Goal: Transaction & Acquisition: Purchase product/service

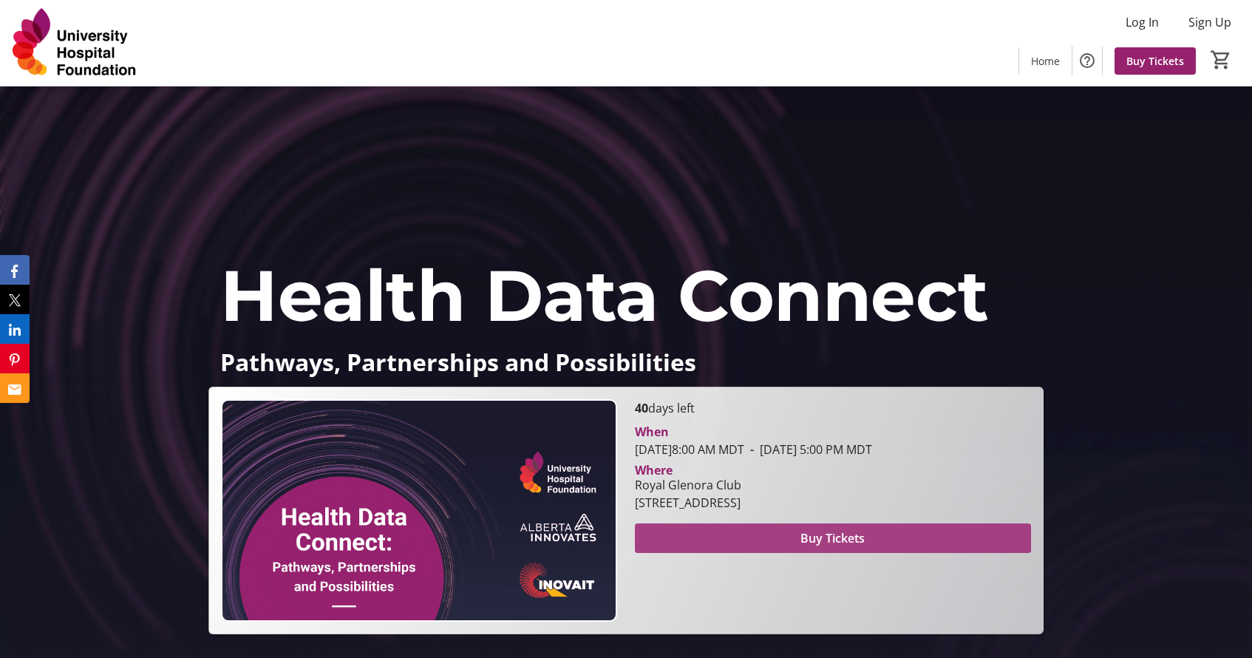
click at [831, 538] on span "Buy Tickets" at bounding box center [832, 538] width 64 height 18
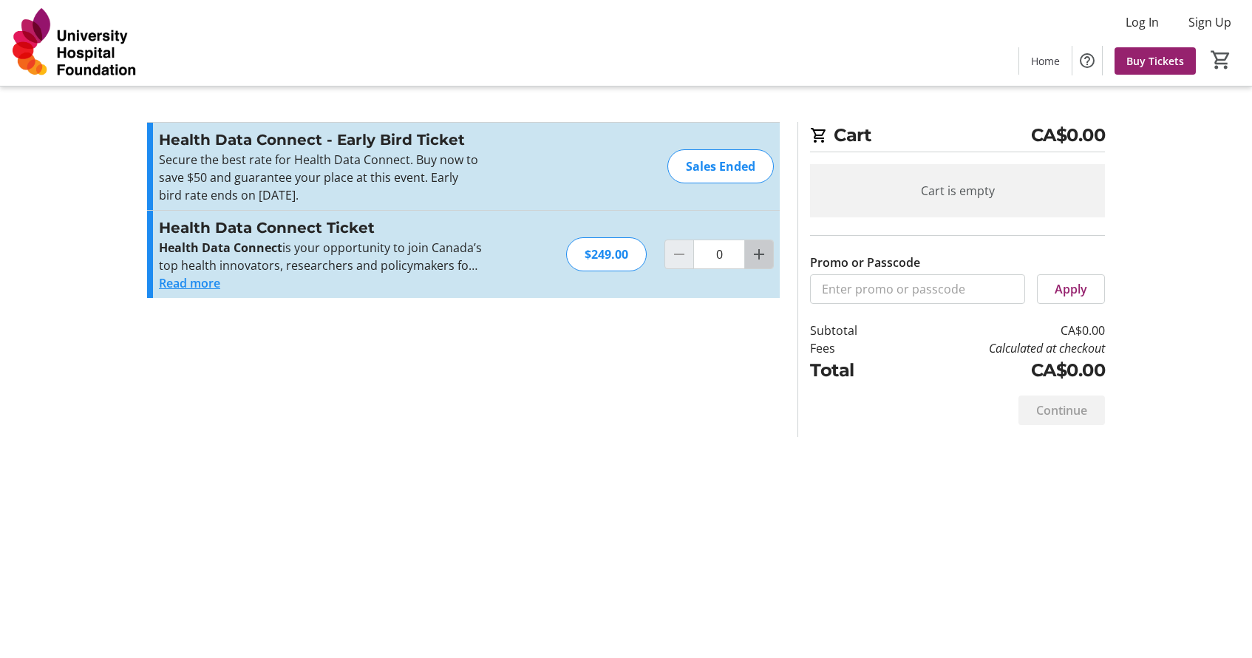
click at [756, 259] on mat-icon "Increment by one" at bounding box center [759, 254] width 18 height 18
type input "1"
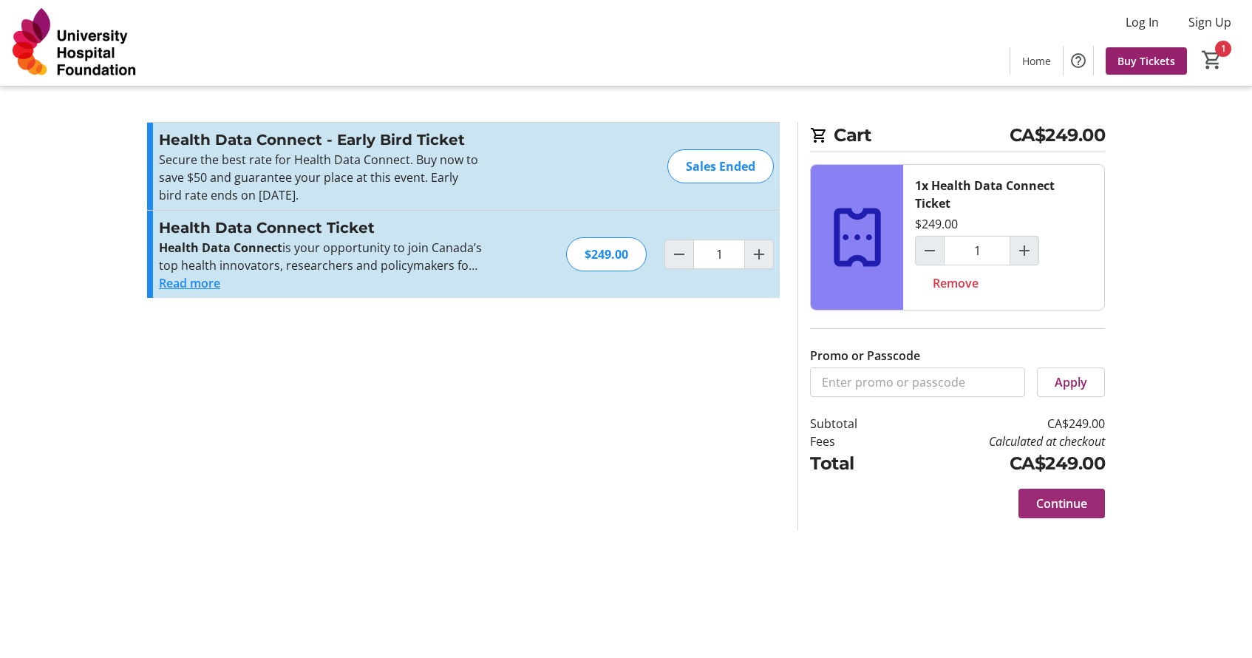
click at [1054, 505] on span "Continue" at bounding box center [1061, 503] width 51 height 18
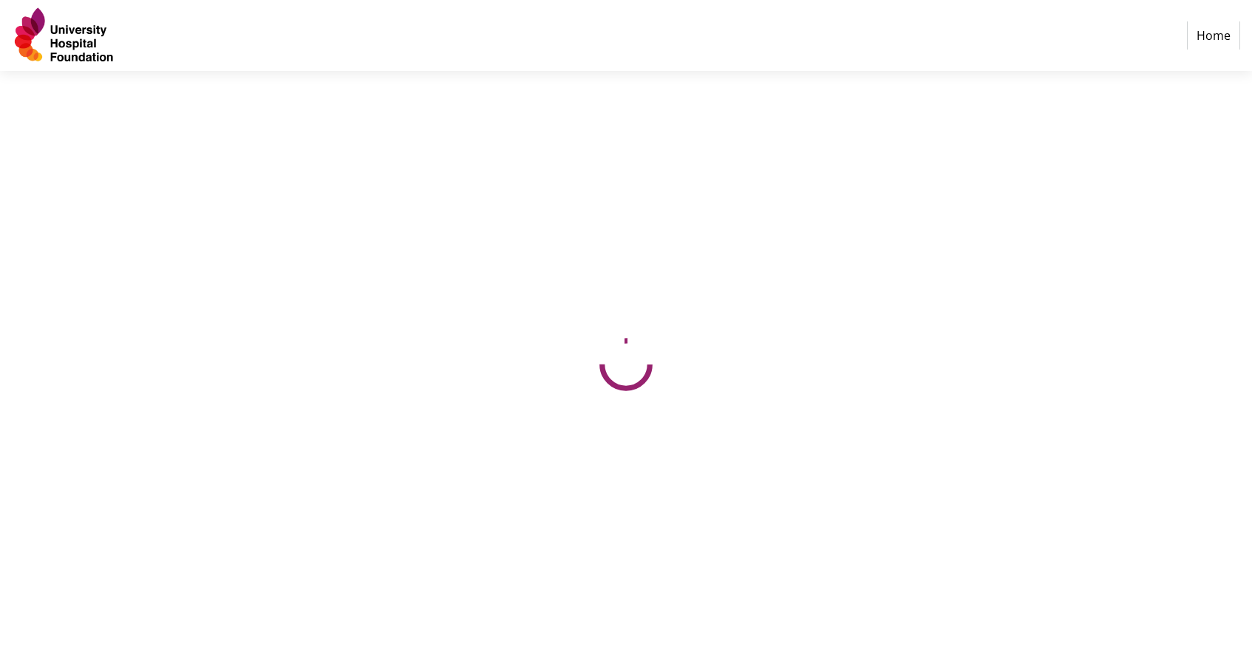
select select "CA"
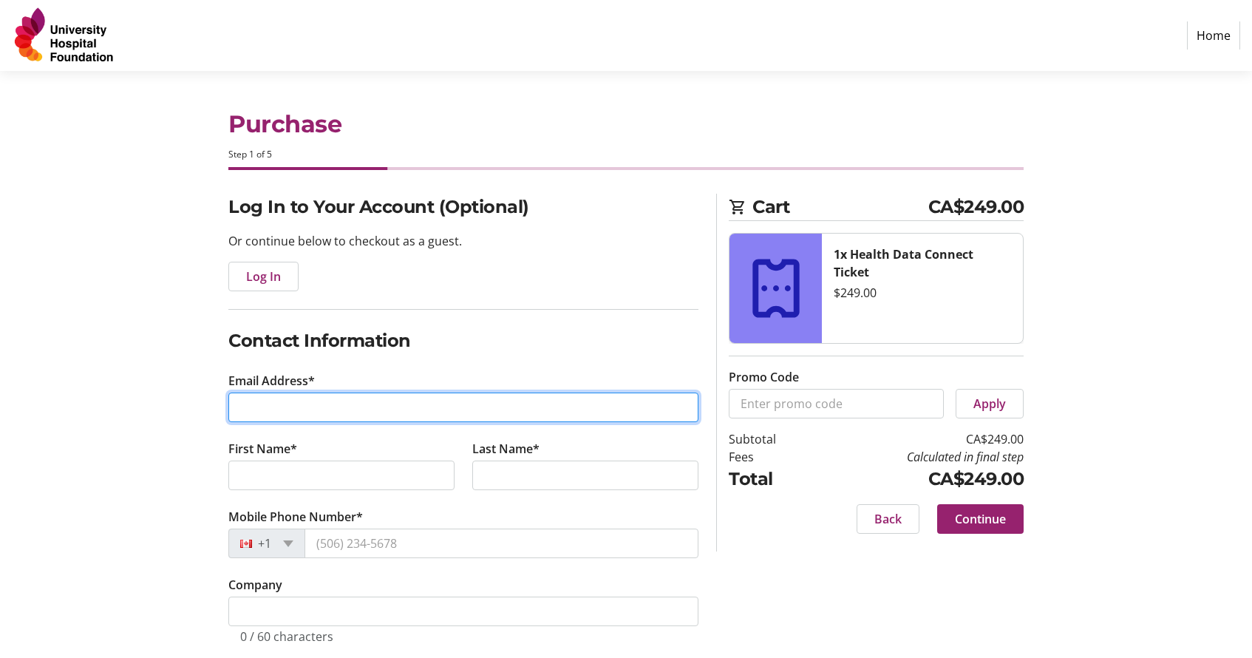
type input "[PERSON_NAME][EMAIL_ADDRESS][PERSON_NAME][DOMAIN_NAME]"
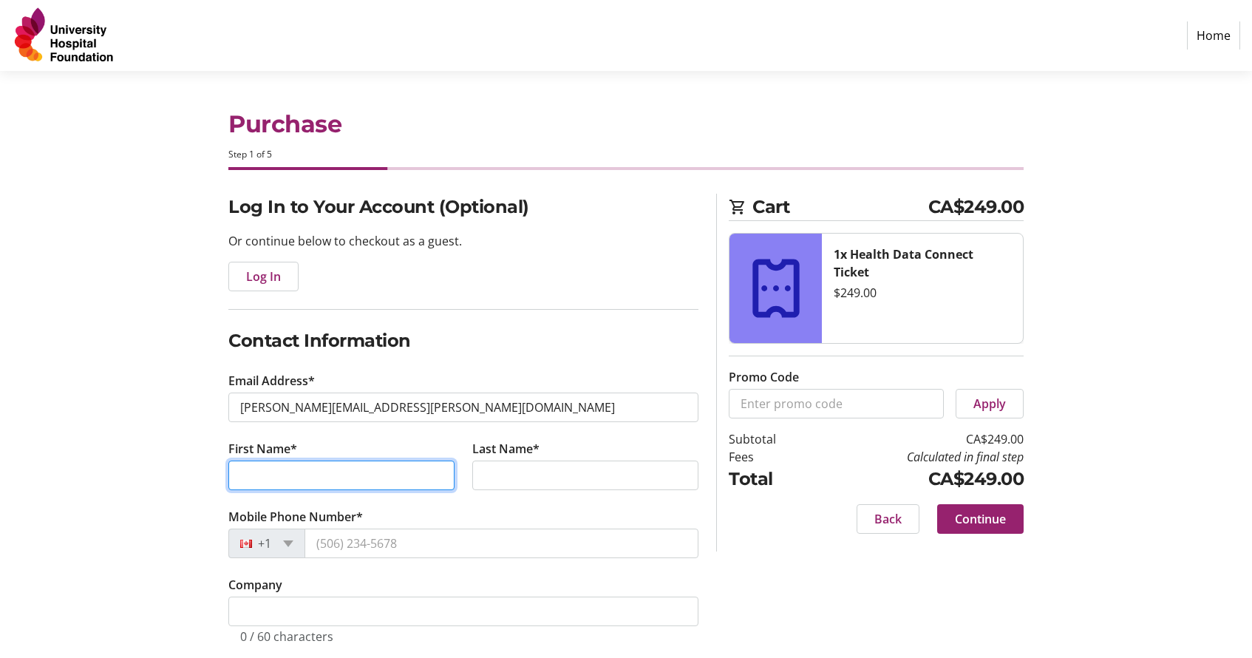
click at [439, 475] on input "First Name*" at bounding box center [341, 475] width 226 height 30
type input "[PERSON_NAME]"
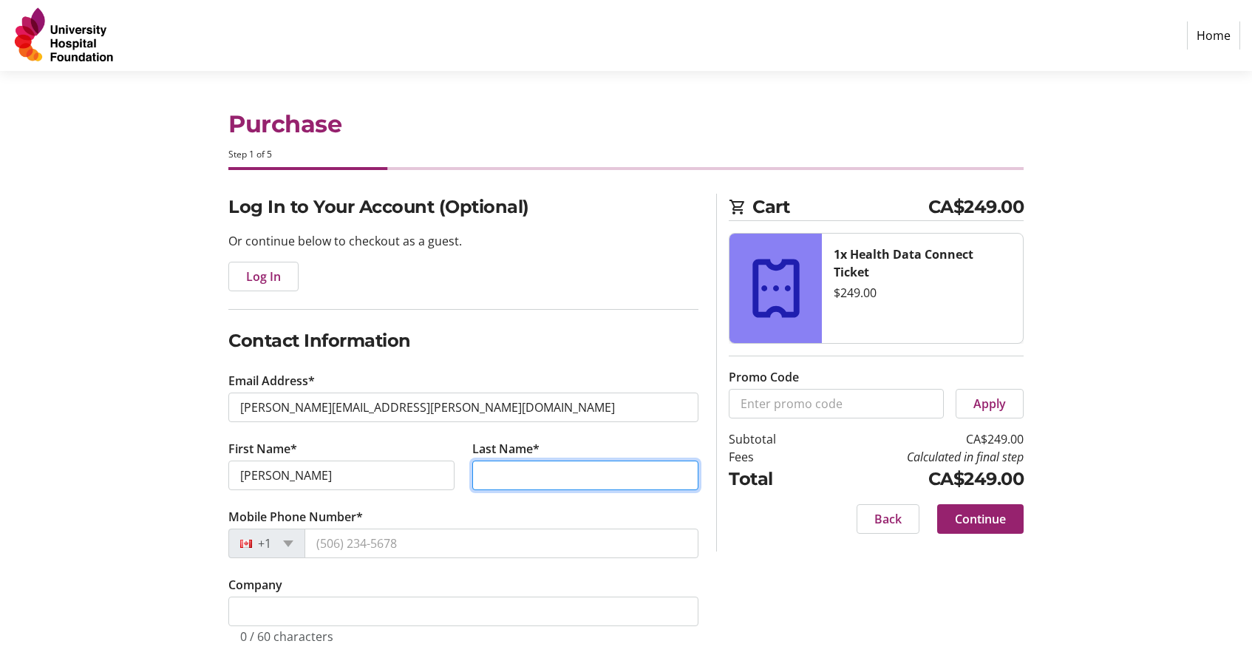
type input "[PERSON_NAME]"
type input "15 [PERSON_NAME] Close"
type input "[GEOGRAPHIC_DATA]"
select select "AB"
type input "T7X 2P8"
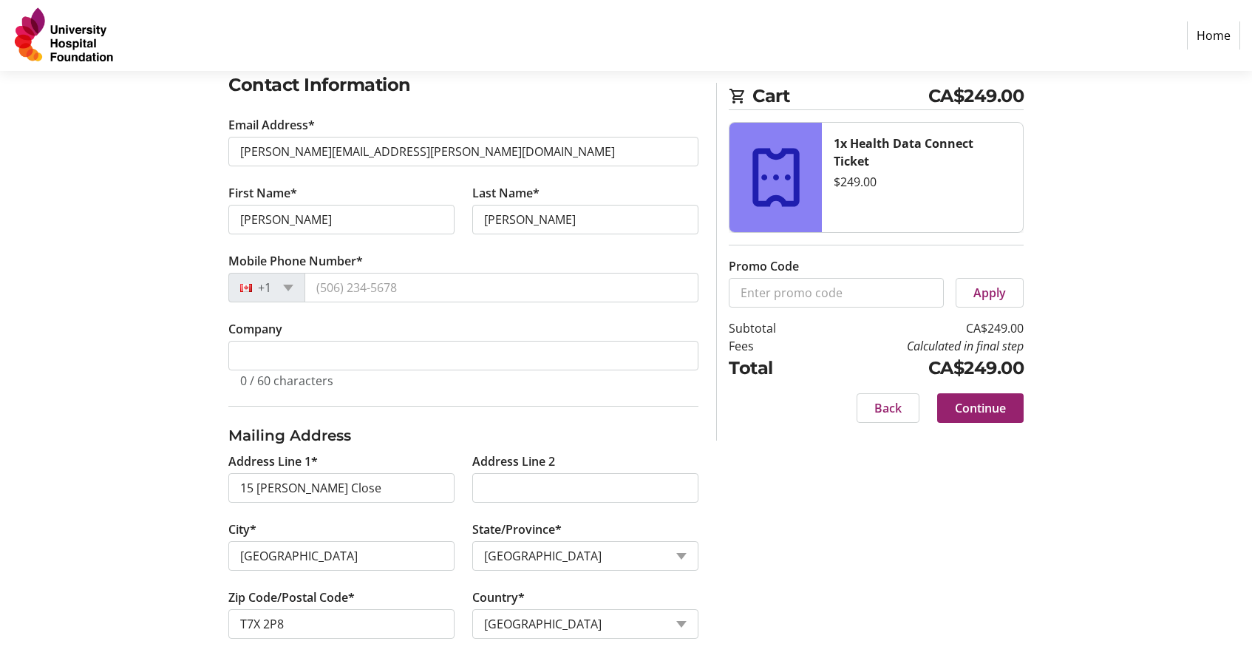
scroll to position [272, 0]
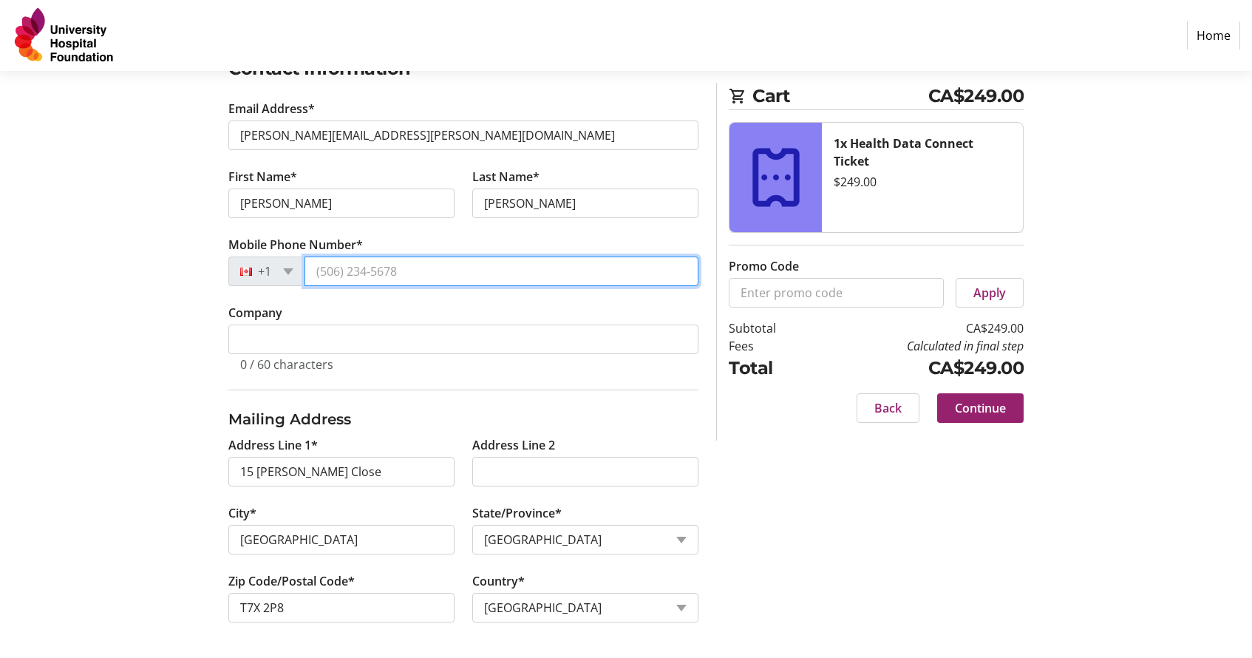
click at [682, 270] on input "Mobile Phone Number*" at bounding box center [501, 271] width 394 height 30
type input "[PHONE_NUMBER]"
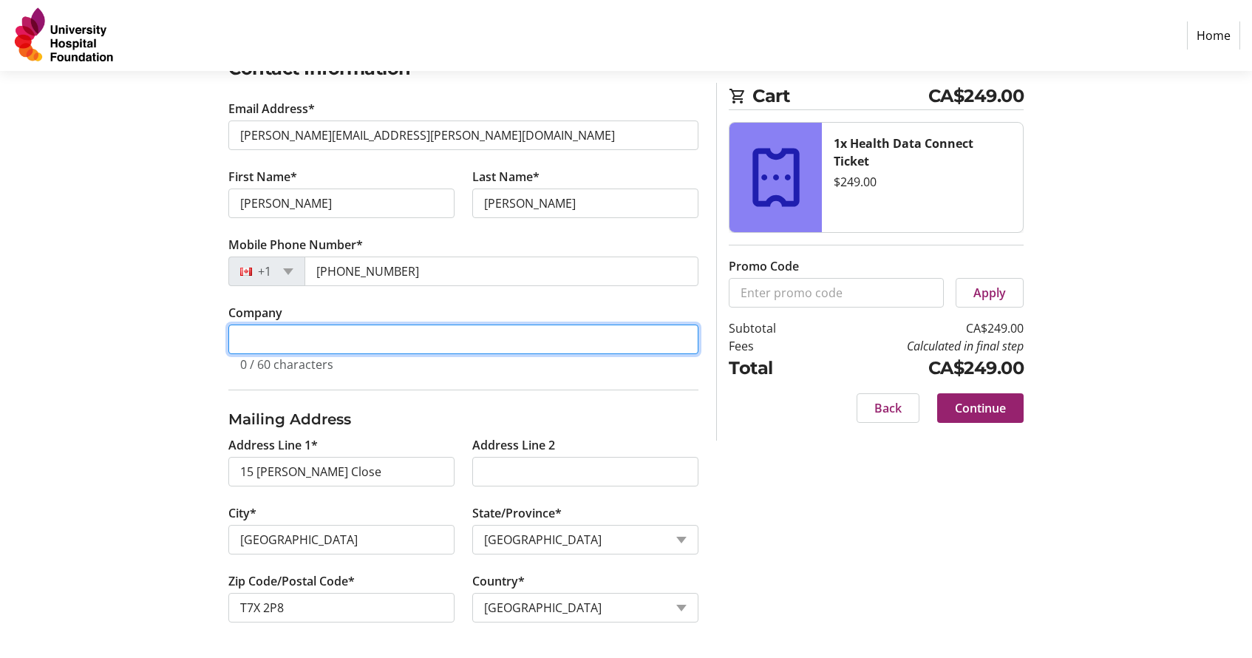
click at [682, 339] on input "Company" at bounding box center [463, 339] width 470 height 30
type input "[PERSON_NAME] Consulting"
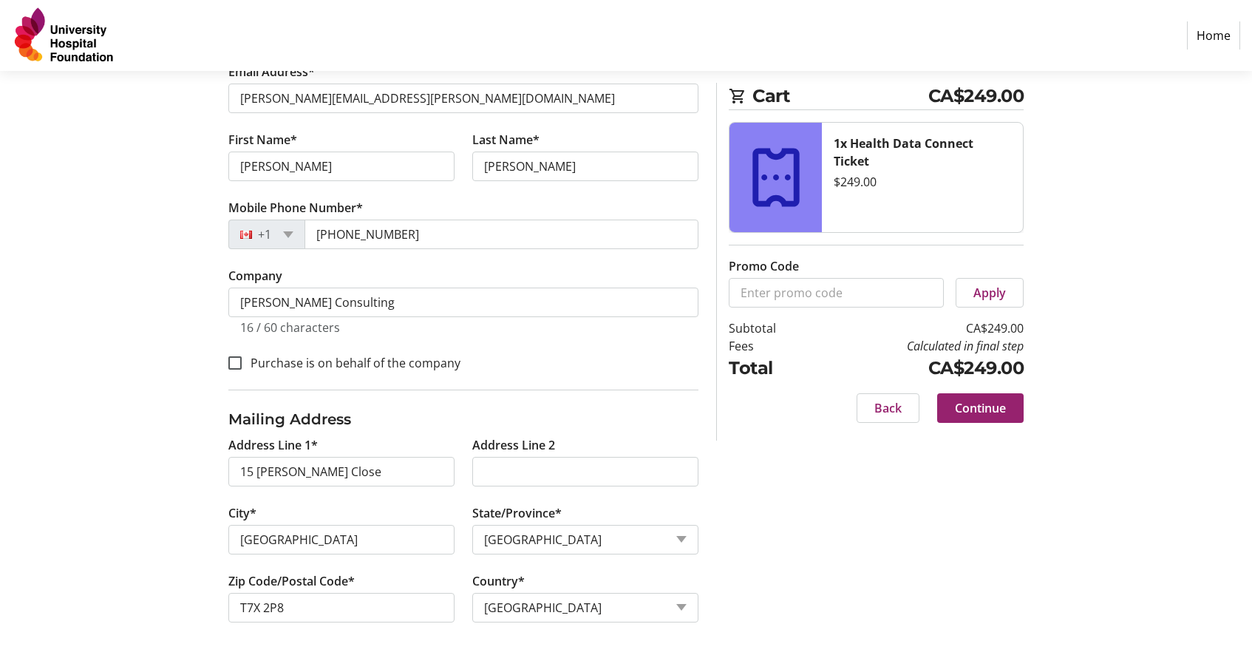
scroll to position [309, 0]
click at [231, 362] on input "Purchase is on behalf of the company" at bounding box center [234, 362] width 13 height 13
checkbox input "true"
click at [972, 408] on span "Continue" at bounding box center [980, 408] width 51 height 18
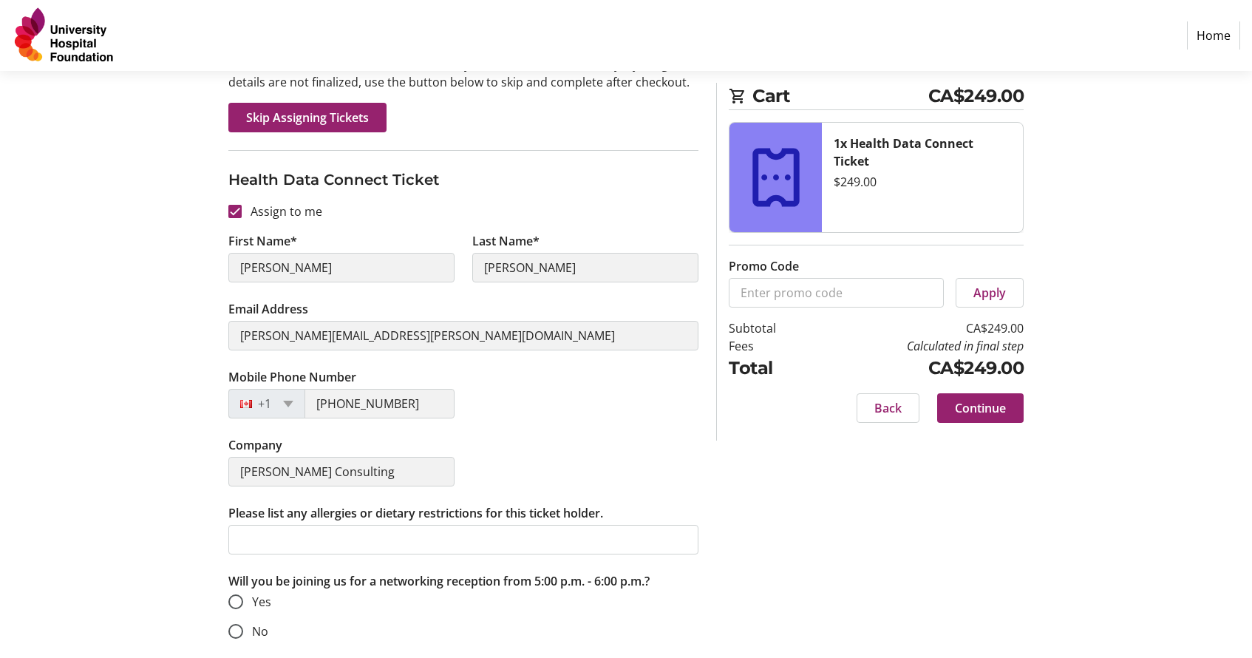
scroll to position [177, 0]
click at [233, 600] on input "Yes" at bounding box center [235, 601] width 15 height 15
radio input "true"
click at [969, 410] on span "Continue" at bounding box center [980, 408] width 51 height 18
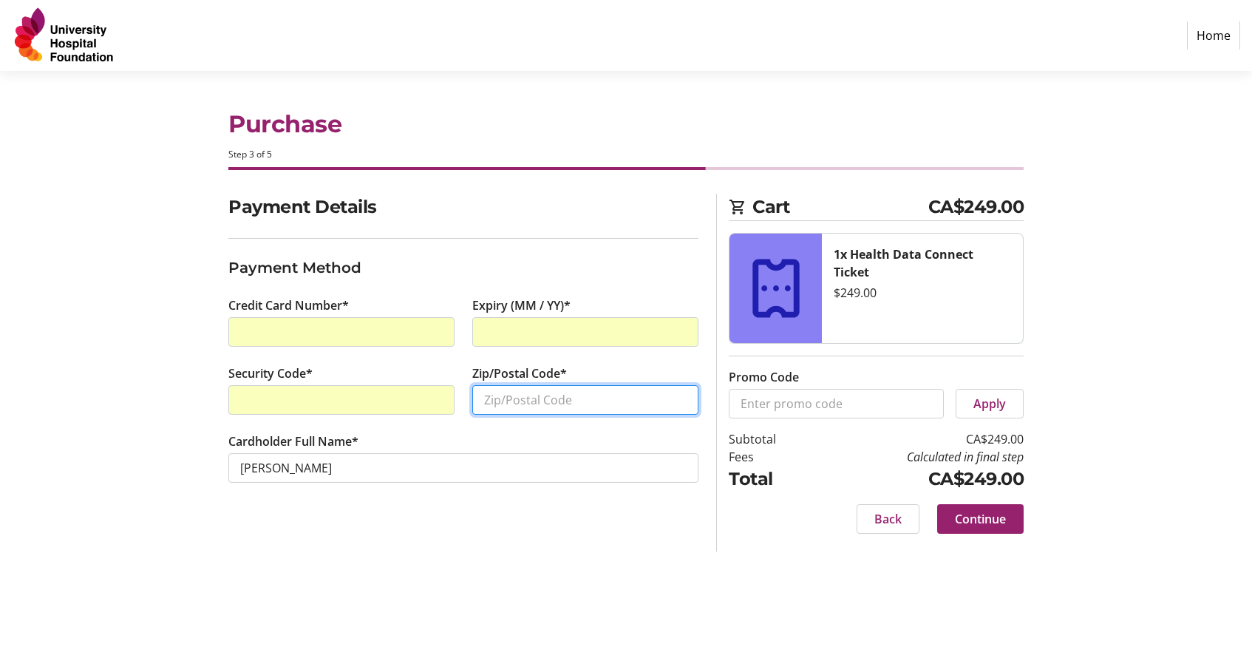
scroll to position [0, 1]
click at [682, 401] on input "Zip/Postal Code*" at bounding box center [585, 400] width 226 height 30
click at [679, 401] on input "Zip/Postal Code*" at bounding box center [585, 400] width 226 height 30
type input "T7X 2P8"
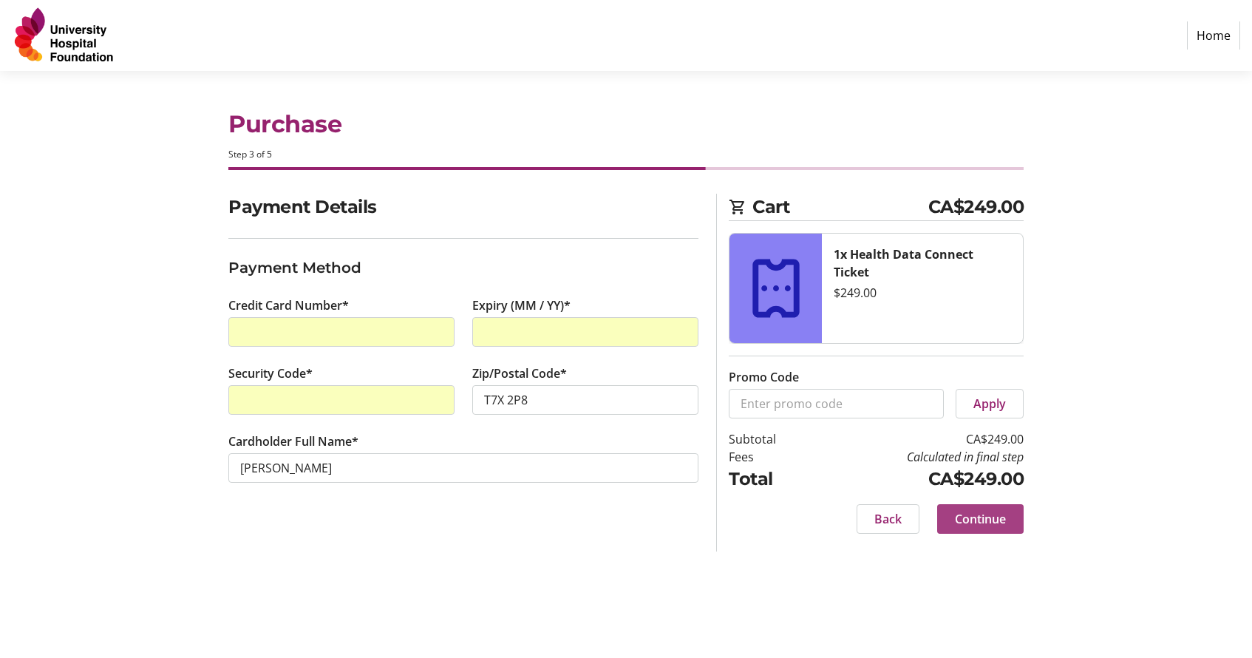
click at [973, 519] on span "Continue" at bounding box center [980, 519] width 51 height 18
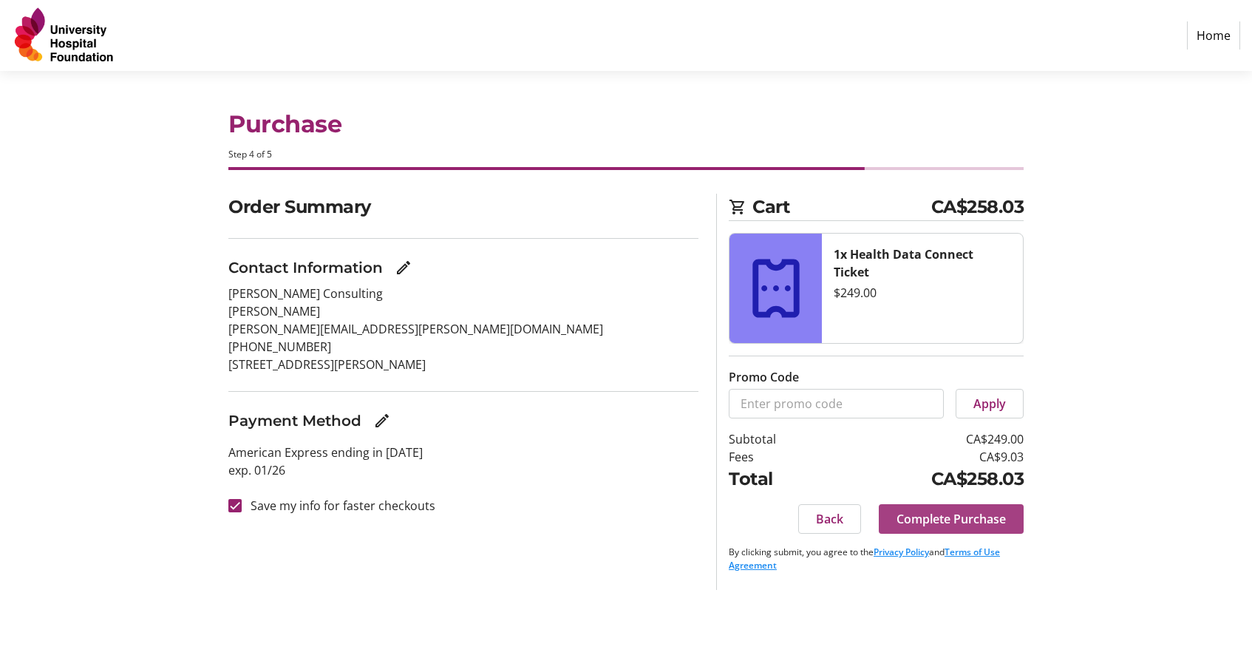
click at [964, 518] on span "Complete Purchase" at bounding box center [950, 519] width 109 height 18
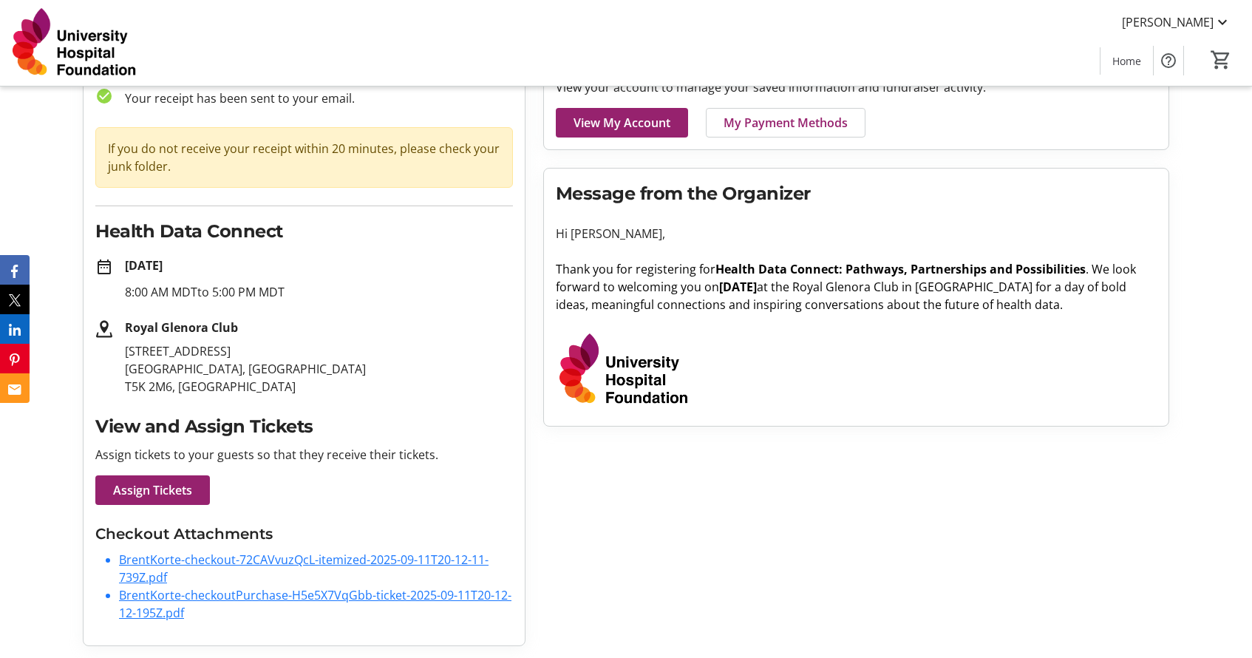
scroll to position [101, 0]
